Goal: Information Seeking & Learning: Check status

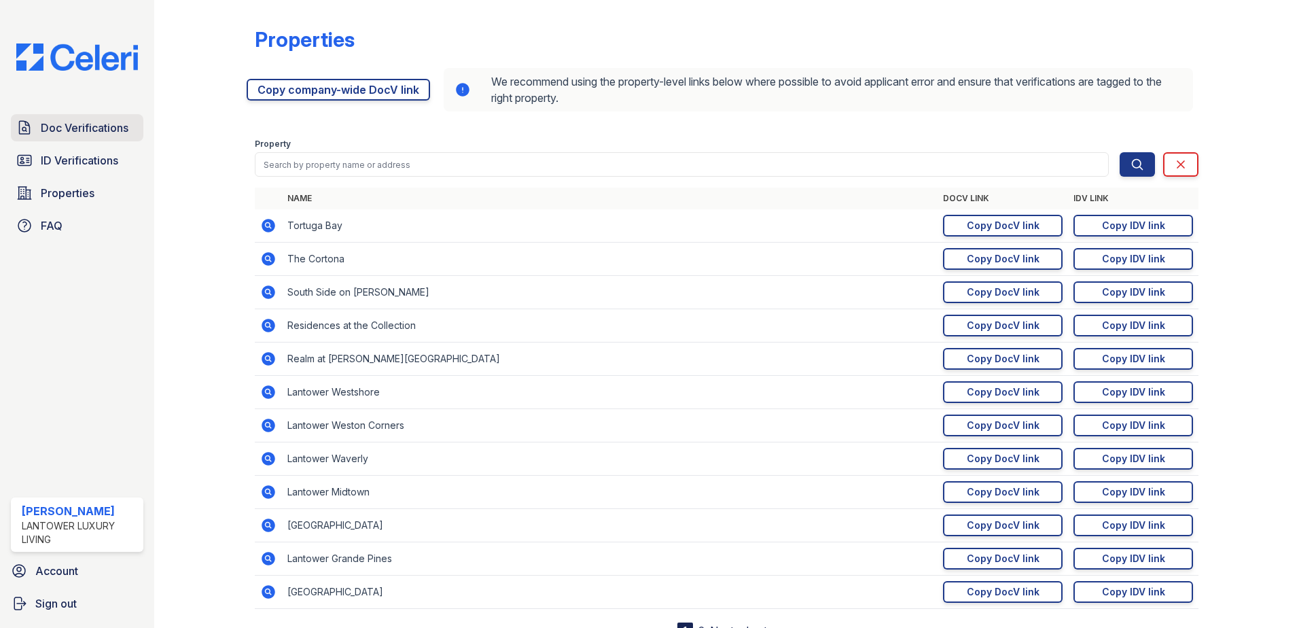
click at [105, 126] on span "Doc Verifications" at bounding box center [85, 128] width 88 height 16
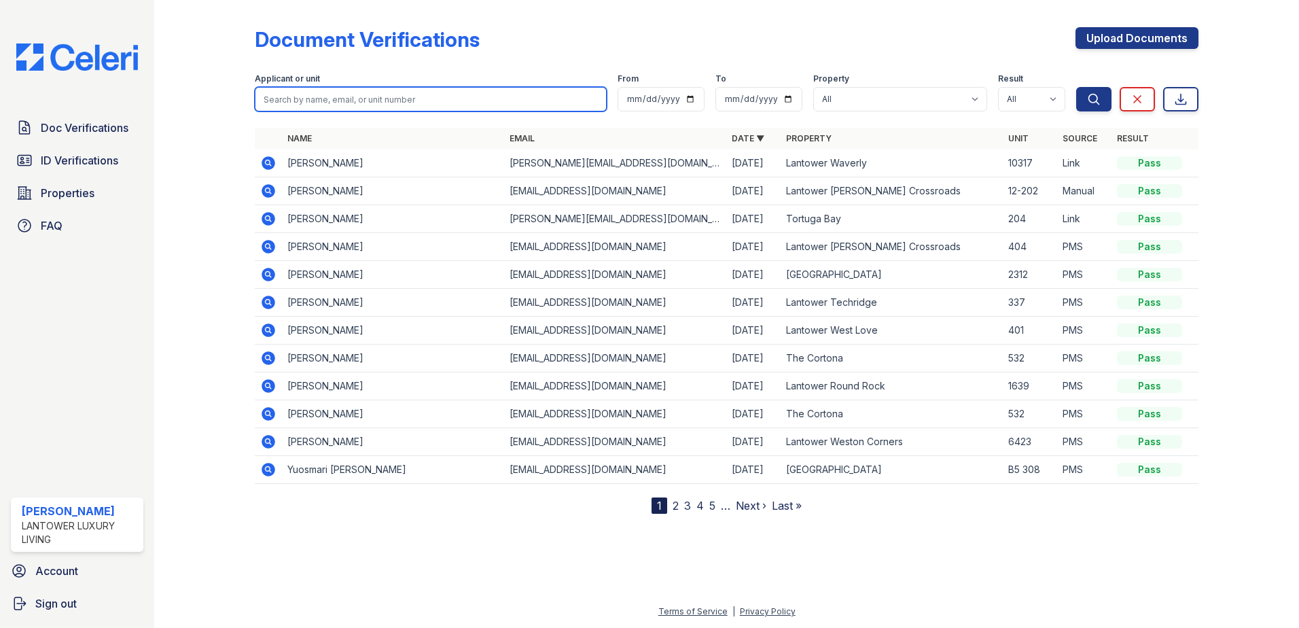
click at [297, 109] on input "search" at bounding box center [431, 99] width 352 height 24
type input "jourden"
click at [1076, 87] on button "Search" at bounding box center [1093, 99] width 35 height 24
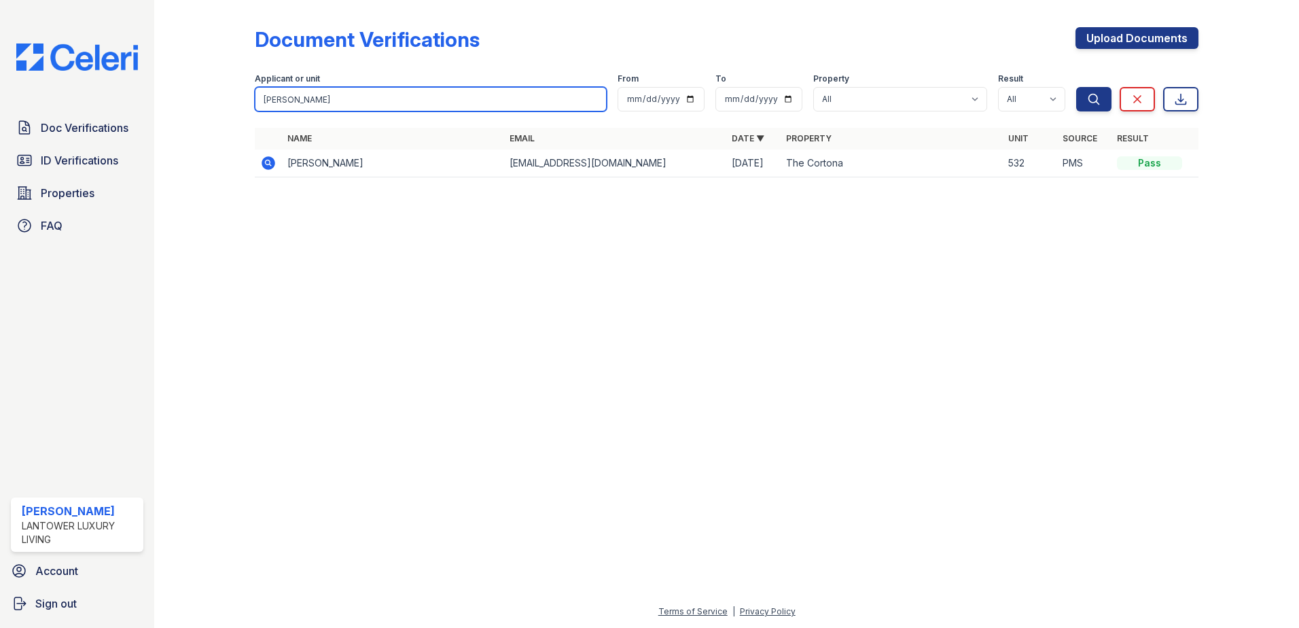
drag, startPoint x: 321, startPoint y: 99, endPoint x: 194, endPoint y: 108, distance: 128.0
click at [194, 108] on div "Document Verifications Upload Documents Filter Applicant or unit jourden From T…" at bounding box center [726, 106] width 1101 height 213
type input "Tjaden"
click at [1076, 87] on button "Search" at bounding box center [1093, 99] width 35 height 24
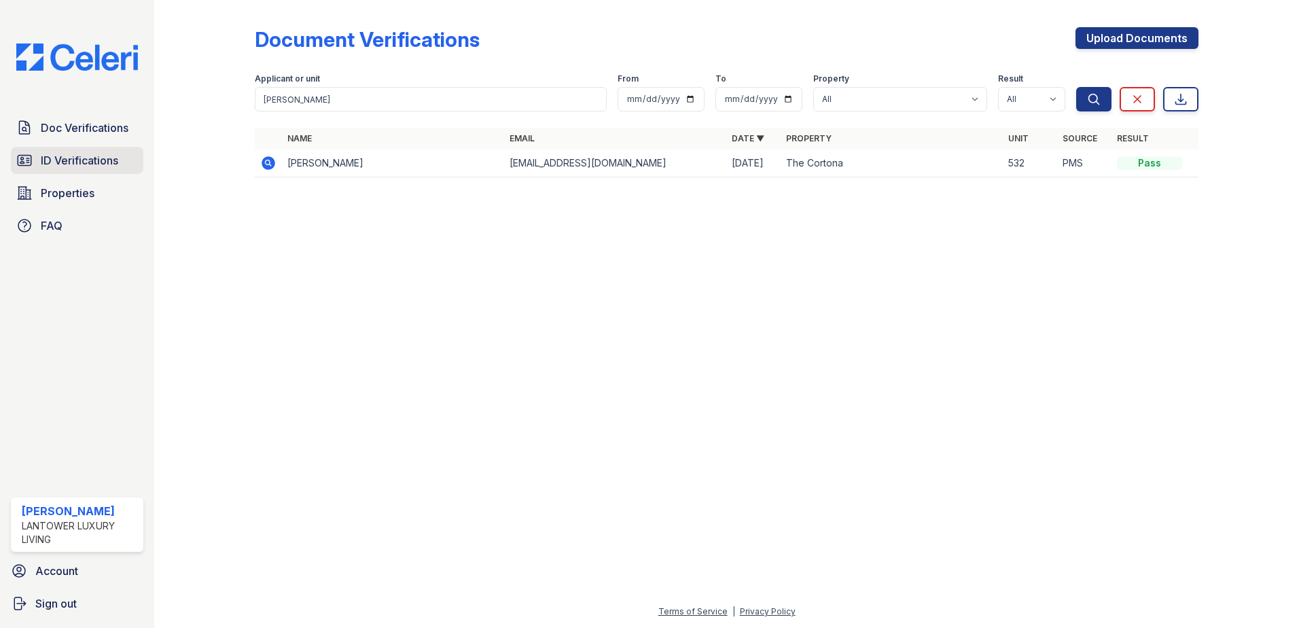
click at [84, 156] on span "ID Verifications" at bounding box center [79, 160] width 77 height 16
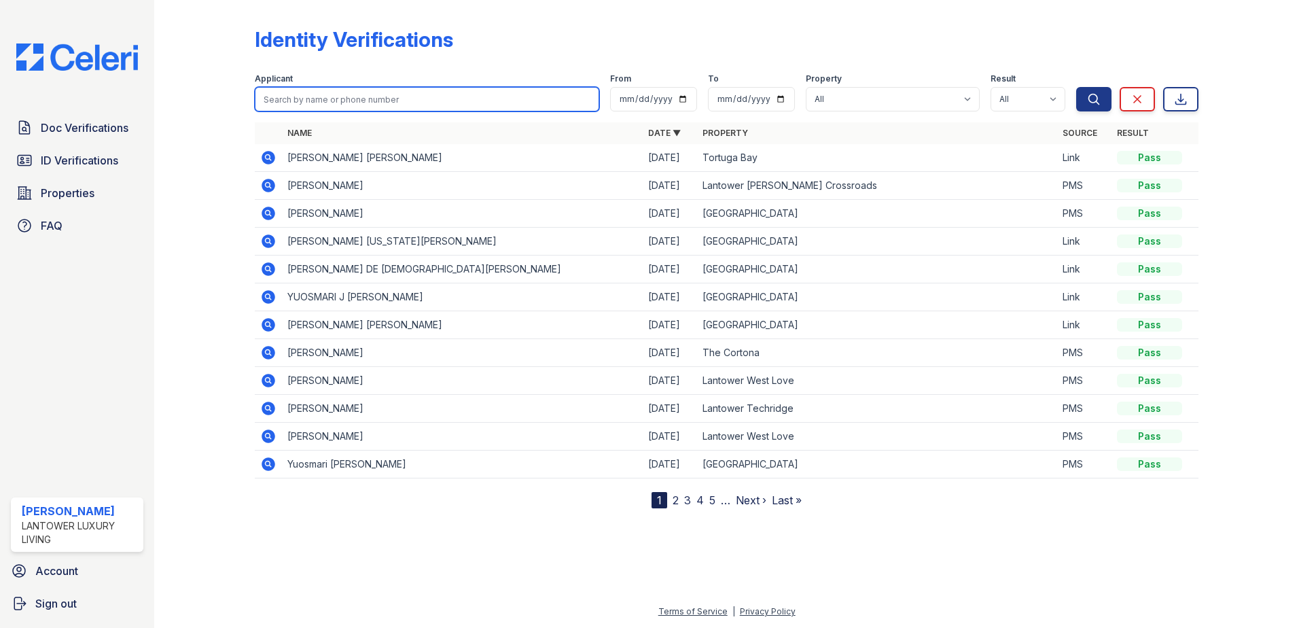
click at [293, 103] on input "search" at bounding box center [427, 99] width 345 height 24
type input "tjaden"
click at [1076, 87] on button "Search" at bounding box center [1093, 99] width 35 height 24
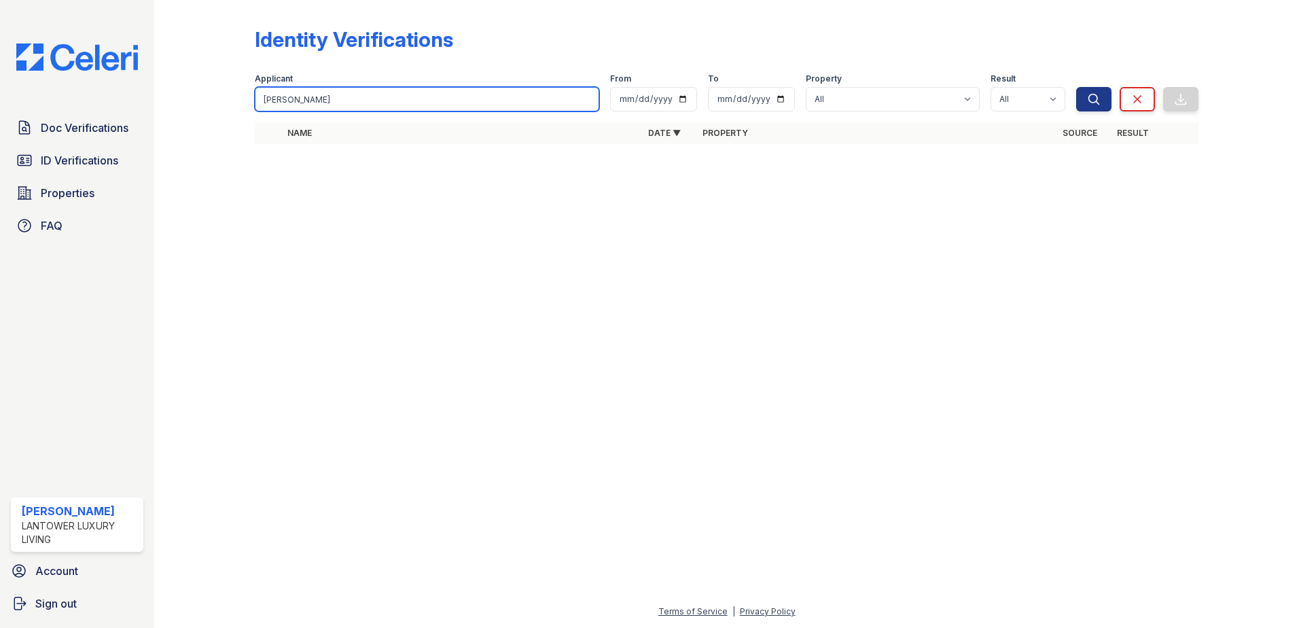
drag, startPoint x: 294, startPoint y: 99, endPoint x: 205, endPoint y: 103, distance: 88.4
click at [205, 103] on div "Identity Verifications Filter Applicant tjaden From To Property All Lantower Am…" at bounding box center [726, 89] width 1101 height 179
type input "jourden"
click at [1076, 87] on button "Search" at bounding box center [1093, 99] width 35 height 24
drag, startPoint x: 325, startPoint y: 91, endPoint x: 61, endPoint y: 138, distance: 267.8
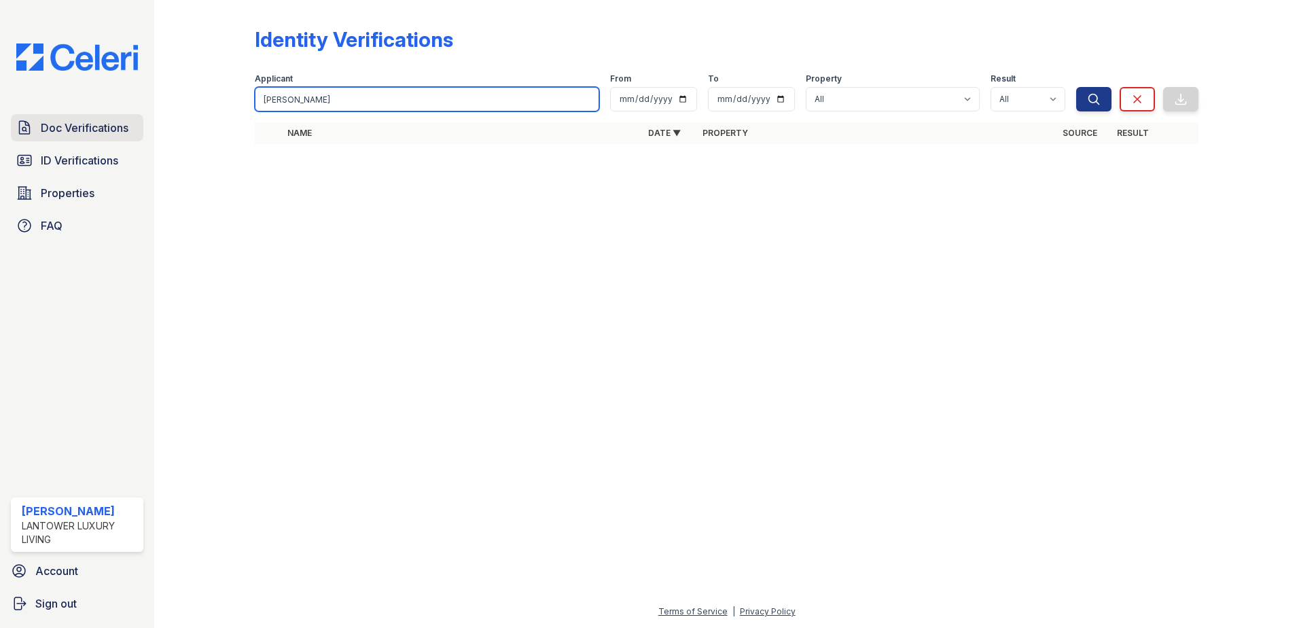
click at [59, 139] on div "Doc Verifications ID Verifications Properties FAQ Amanda Torres Lantower Luxury…" at bounding box center [649, 314] width 1299 height 628
type input "leslie"
click at [1076, 87] on button "Search" at bounding box center [1093, 99] width 35 height 24
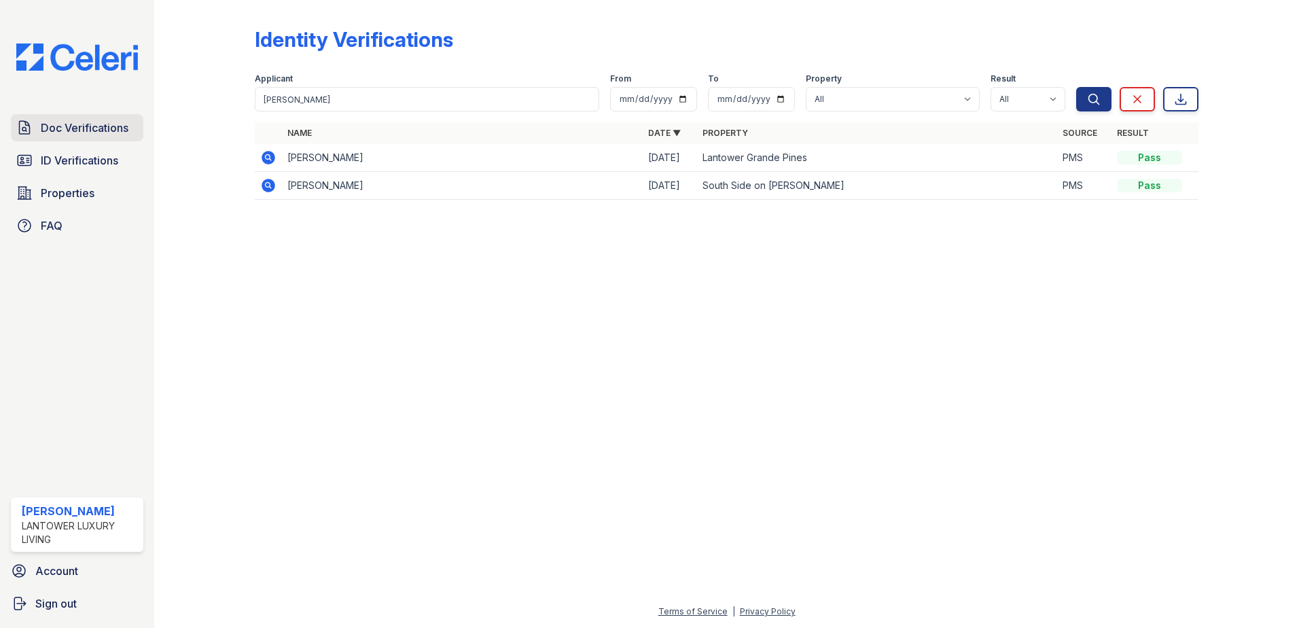
click at [86, 127] on span "Doc Verifications" at bounding box center [85, 128] width 88 height 16
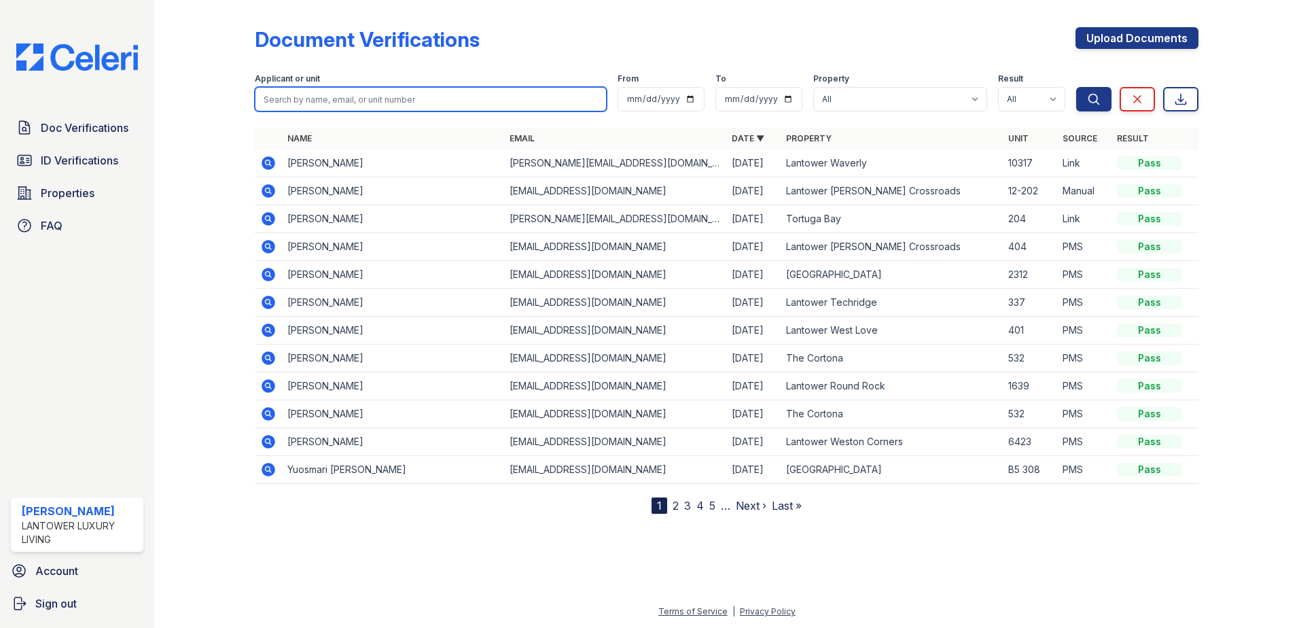
click at [287, 103] on input "search" at bounding box center [431, 99] width 352 height 24
type input "leslie"
click at [1076, 87] on button "Search" at bounding box center [1093, 99] width 35 height 24
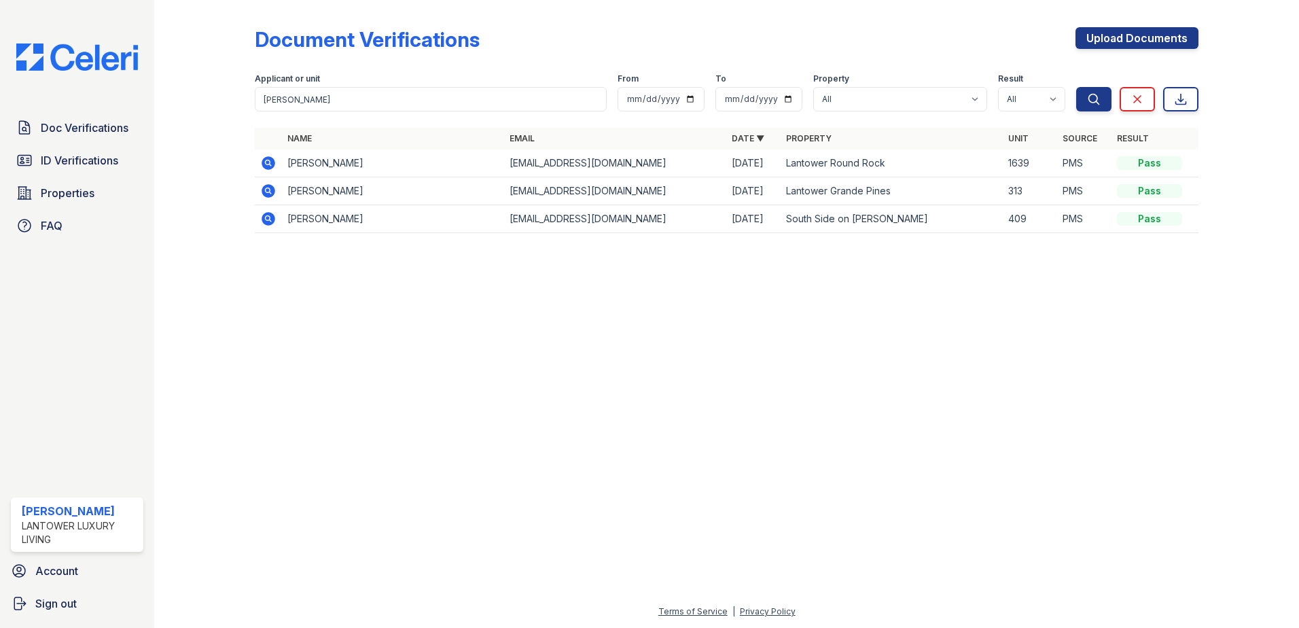
click at [269, 160] on icon at bounding box center [268, 163] width 16 height 16
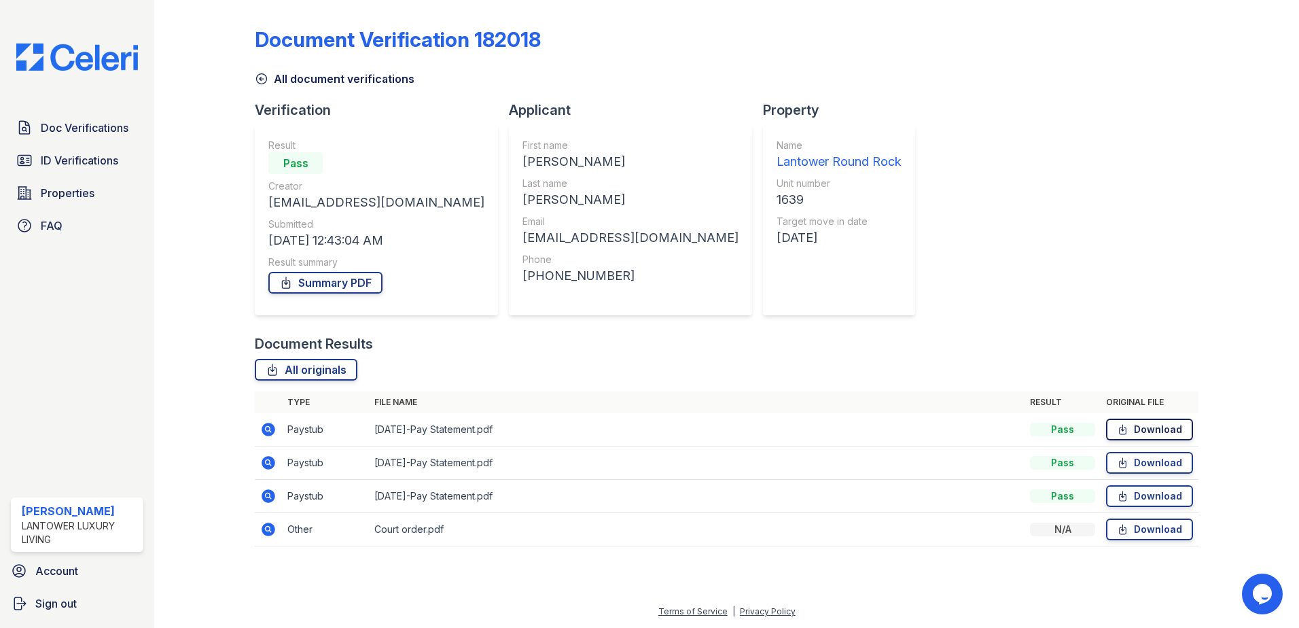
click at [1161, 425] on link "Download" at bounding box center [1149, 430] width 87 height 22
click at [73, 156] on span "ID Verifications" at bounding box center [79, 160] width 77 height 16
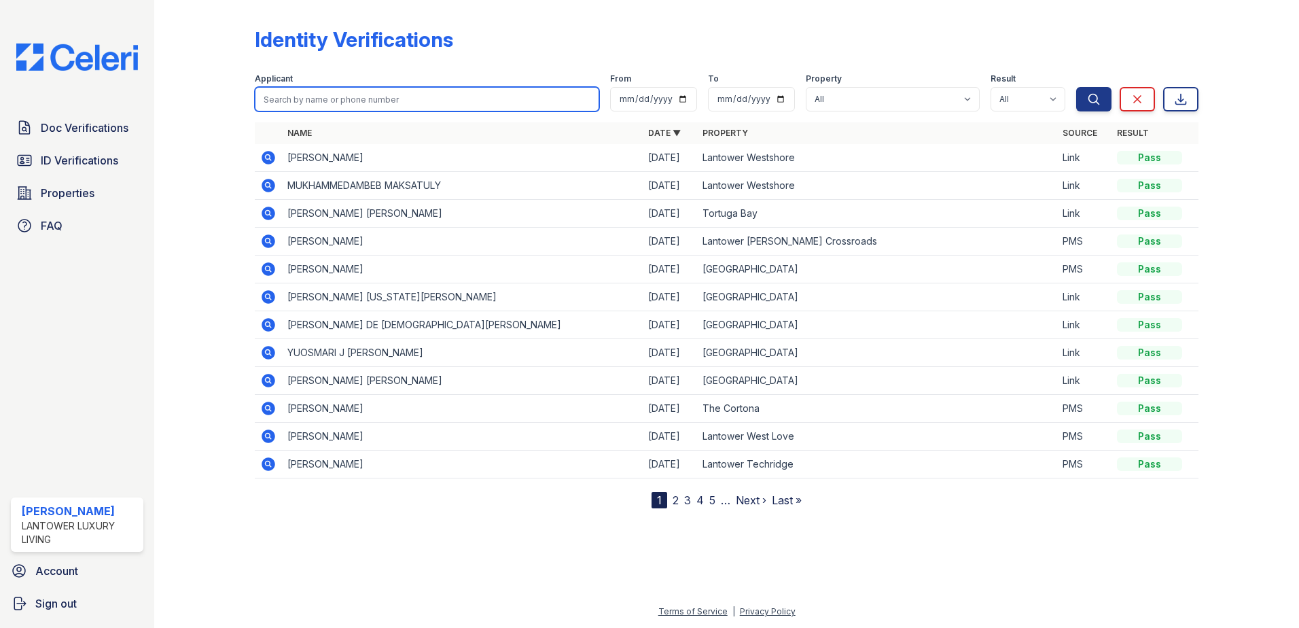
click at [347, 107] on input "search" at bounding box center [427, 99] width 345 height 24
type input "nyja"
click at [1076, 87] on button "Search" at bounding box center [1093, 99] width 35 height 24
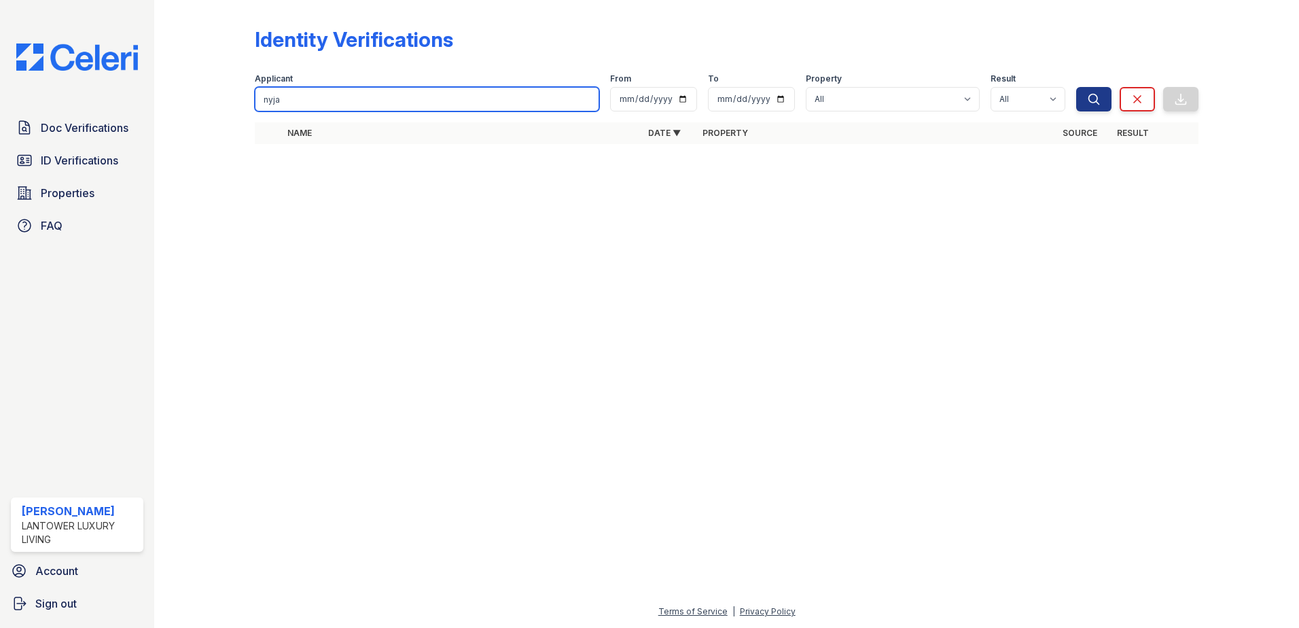
drag, startPoint x: 349, startPoint y: 106, endPoint x: 253, endPoint y: 113, distance: 96.0
click at [253, 113] on div "Identity Verifications Filter Applicant [GEOGRAPHIC_DATA] From To Property All …" at bounding box center [726, 89] width 1101 height 179
type input "g"
type input "bryce"
click at [1076, 87] on button "Search" at bounding box center [1093, 99] width 35 height 24
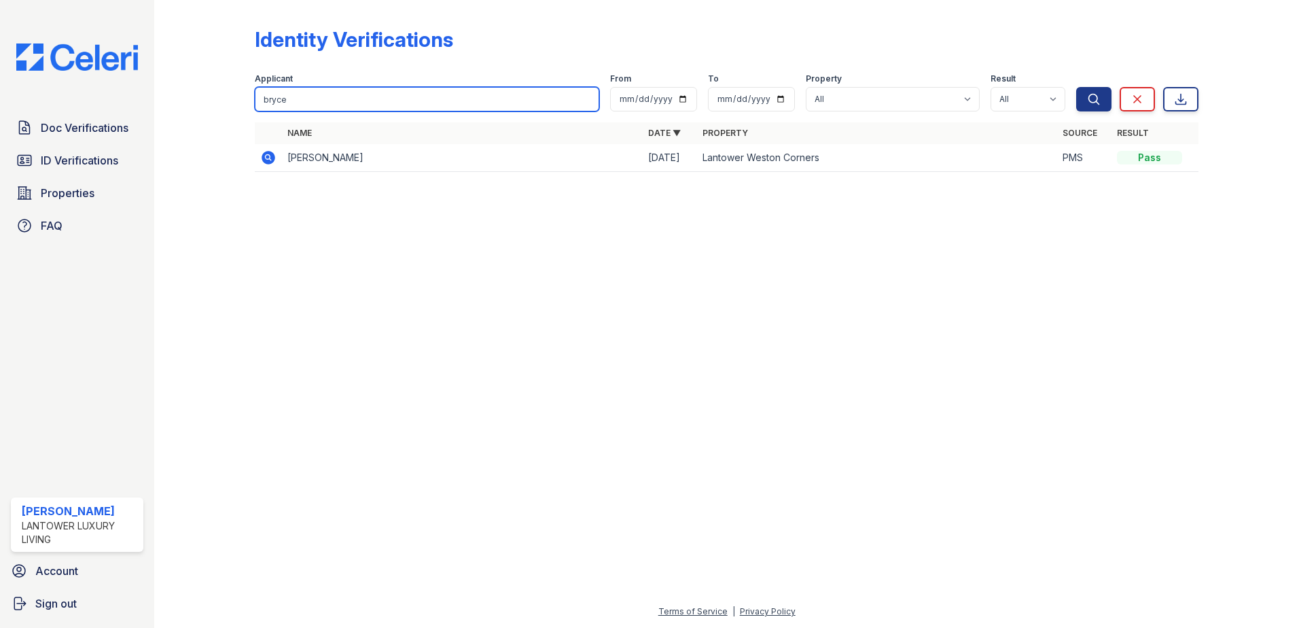
drag, startPoint x: 296, startPoint y: 105, endPoint x: 146, endPoint y: 111, distance: 149.6
click at [143, 112] on div "Doc Verifications ID Verifications Properties FAQ [PERSON_NAME] Lantower Luxury…" at bounding box center [649, 314] width 1299 height 628
type input "[PERSON_NAME]"
click at [1076, 87] on button "Search" at bounding box center [1093, 99] width 35 height 24
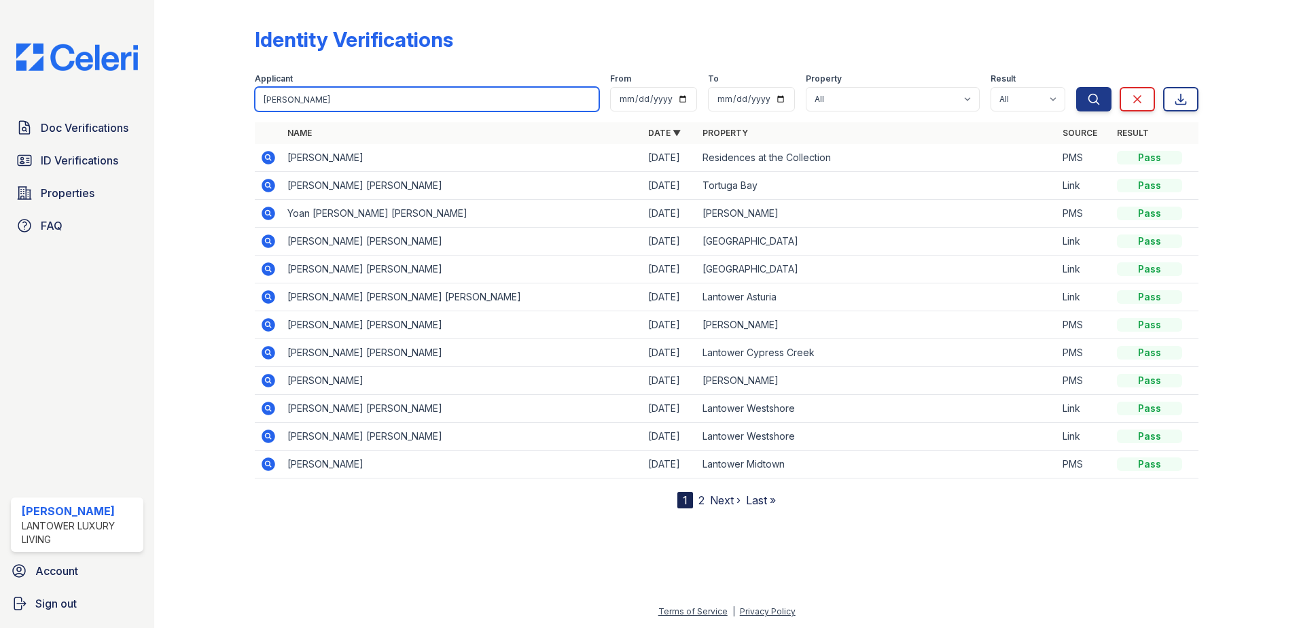
drag, startPoint x: 310, startPoint y: 104, endPoint x: 190, endPoint y: 75, distance: 123.8
click at [202, 90] on div "Identity Verifications Filter Applicant [PERSON_NAME] From To Property All Lant…" at bounding box center [726, 265] width 1101 height 530
type input "[PERSON_NAME]"
click at [1076, 87] on button "Search" at bounding box center [1093, 99] width 35 height 24
